Goal: Task Accomplishment & Management: Manage account settings

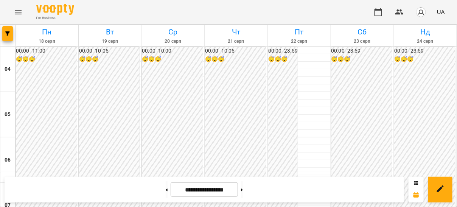
scroll to position [657, 0]
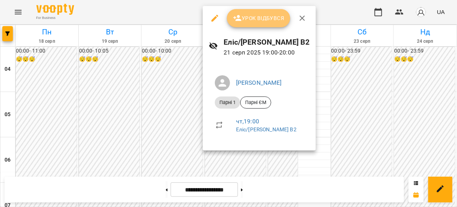
click at [257, 18] on span "Урок відбувся" at bounding box center [258, 18] width 51 height 9
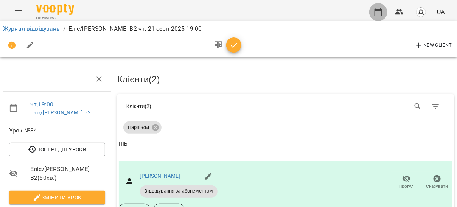
click at [379, 12] on icon "button" at bounding box center [378, 12] width 9 height 9
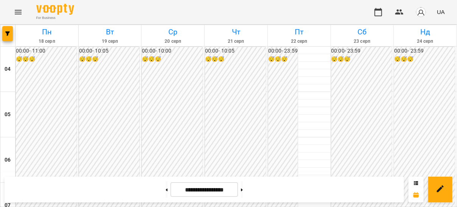
scroll to position [714, 0]
click at [243, 191] on button at bounding box center [242, 189] width 2 height 17
type input "**********"
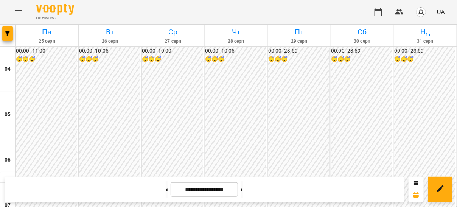
scroll to position [549, 0]
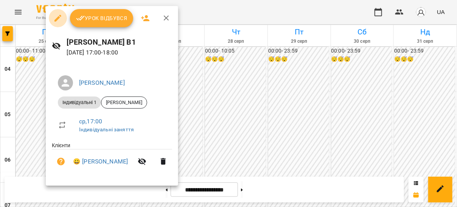
click at [57, 19] on icon "button" at bounding box center [57, 18] width 7 height 7
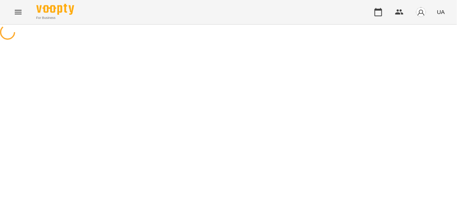
select select "**********"
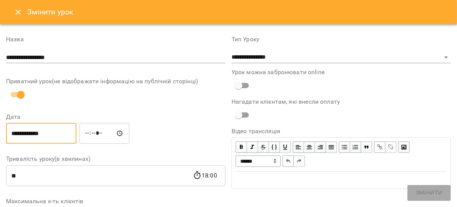
click at [11, 134] on input "**********" at bounding box center [41, 133] width 70 height 21
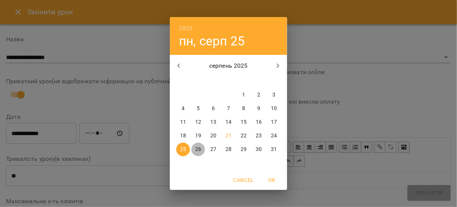
click at [199, 147] on p "26" at bounding box center [198, 150] width 6 height 8
type input "**********"
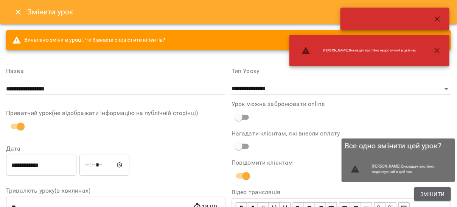
click at [441, 197] on span "Змінити" at bounding box center [432, 194] width 25 height 9
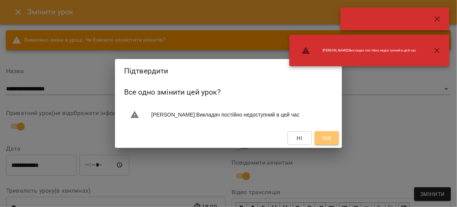
click at [324, 140] on span "Так" at bounding box center [327, 138] width 10 height 9
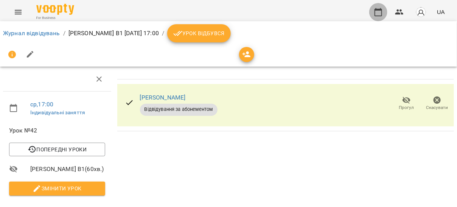
click at [382, 11] on icon "button" at bounding box center [378, 12] width 8 height 8
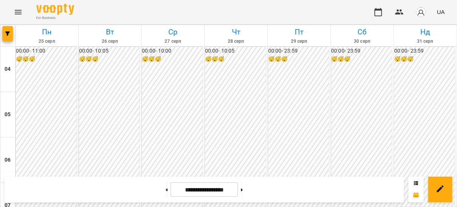
scroll to position [661, 0]
click at [166, 189] on button at bounding box center [167, 189] width 2 height 17
type input "**********"
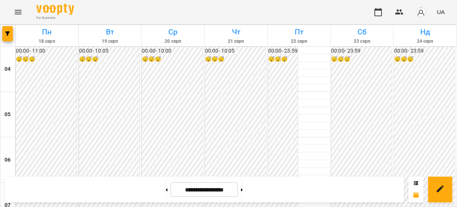
scroll to position [544, 0]
click at [403, 12] on icon "button" at bounding box center [399, 11] width 8 height 5
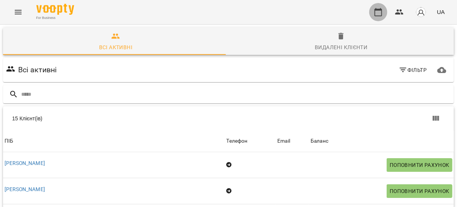
click at [379, 13] on icon "button" at bounding box center [378, 12] width 9 height 9
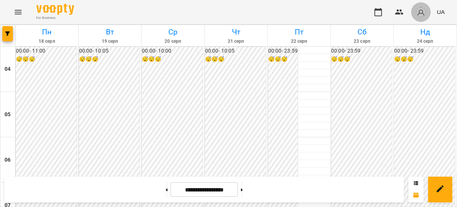
click at [419, 11] on img "button" at bounding box center [421, 12] width 11 height 11
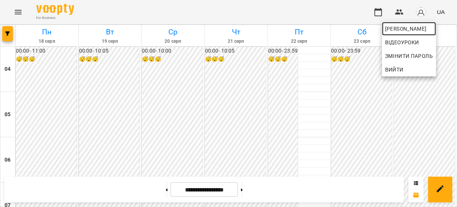
click at [404, 28] on span "[PERSON_NAME]" at bounding box center [409, 28] width 48 height 9
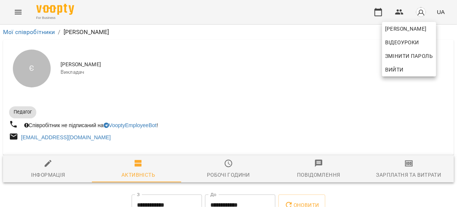
click at [403, 165] on div at bounding box center [228, 103] width 457 height 207
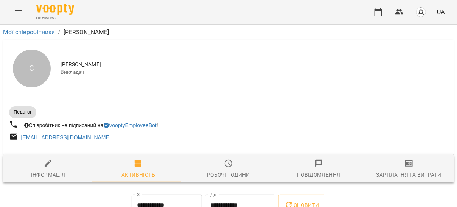
click at [411, 167] on span "Зарплатня та Витрати" at bounding box center [408, 169] width 81 height 20
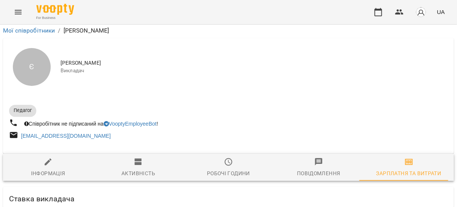
scroll to position [449, 0]
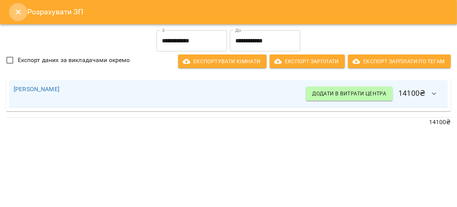
click at [16, 12] on icon "Close" at bounding box center [18, 12] width 9 height 9
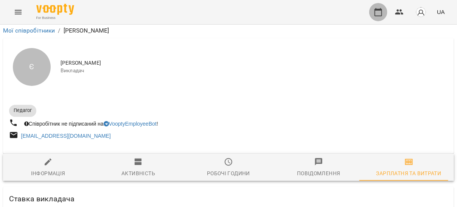
click at [386, 17] on button "button" at bounding box center [378, 12] width 18 height 18
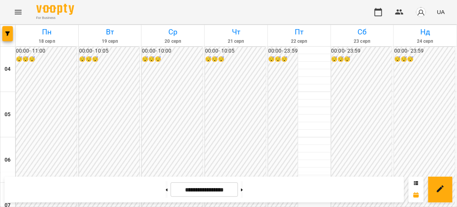
scroll to position [365, 0]
click at [243, 188] on button at bounding box center [242, 189] width 2 height 17
type input "**********"
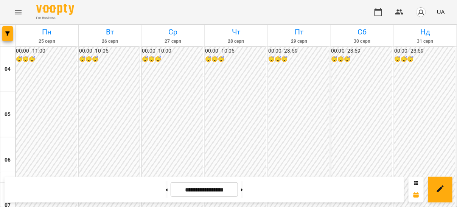
scroll to position [581, 0]
